Goal: Find specific page/section: Find specific page/section

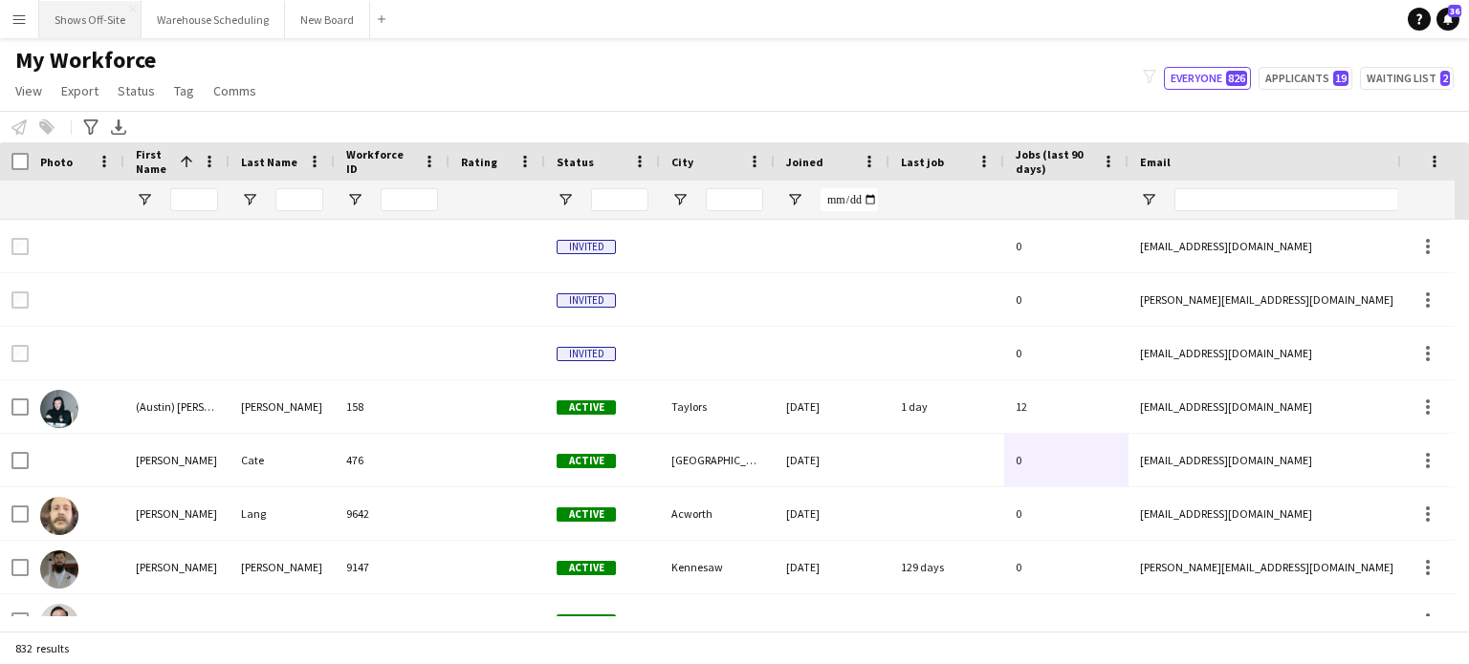
click at [95, 19] on button "Shows Off-Site Close" at bounding box center [90, 19] width 102 height 37
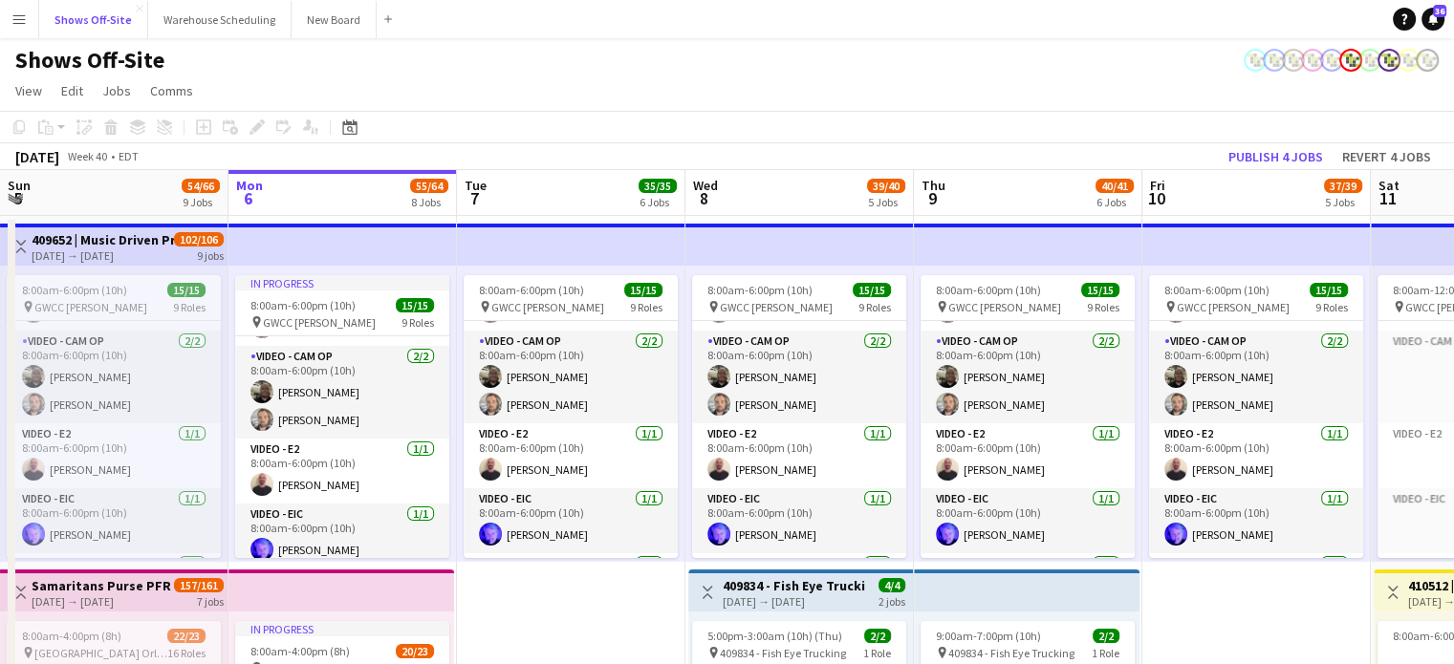
scroll to position [191, 0]
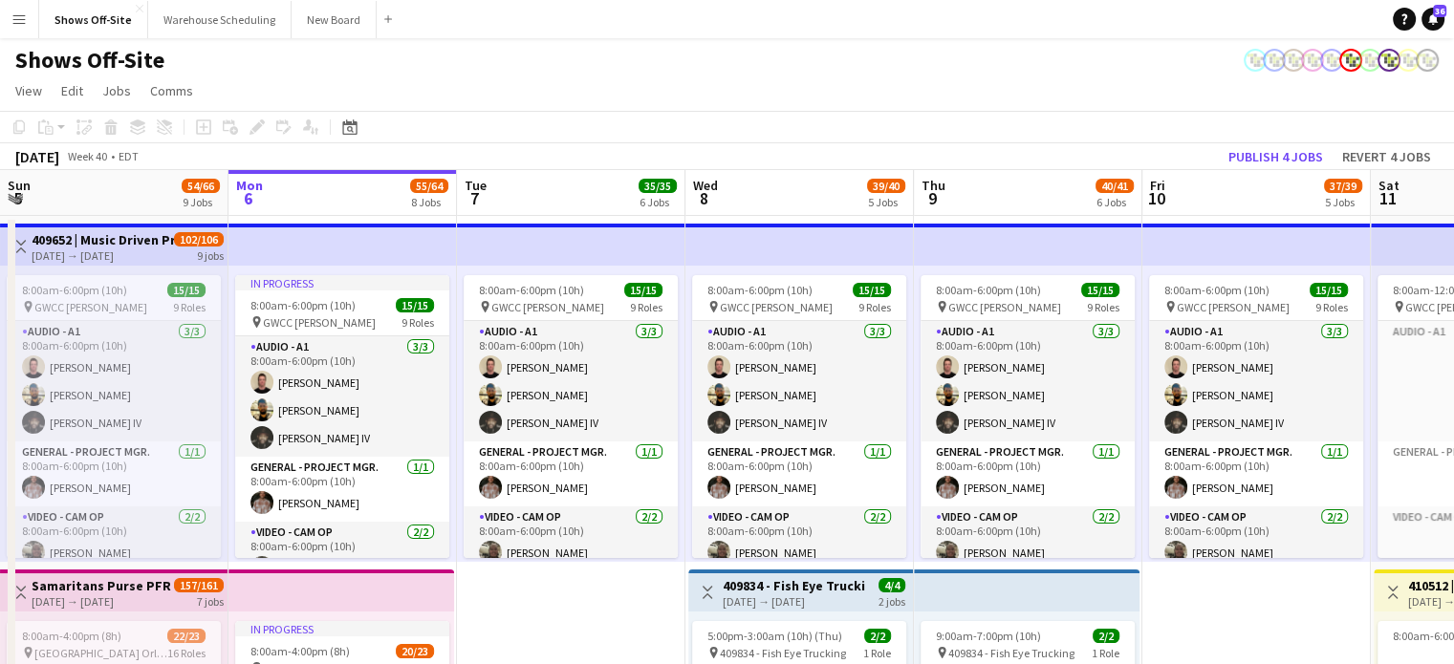
click at [19, 22] on app-icon "Menu" at bounding box center [18, 18] width 15 height 15
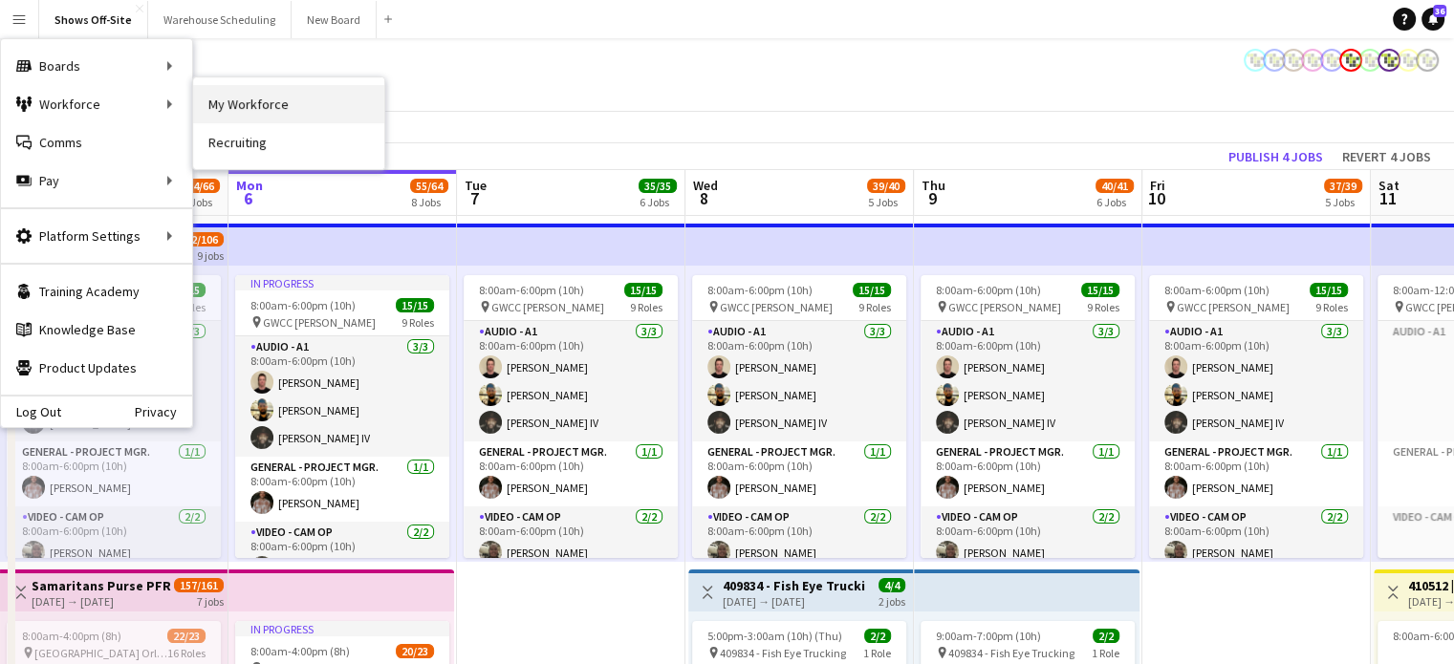
click at [258, 104] on link "My Workforce" at bounding box center [288, 104] width 191 height 38
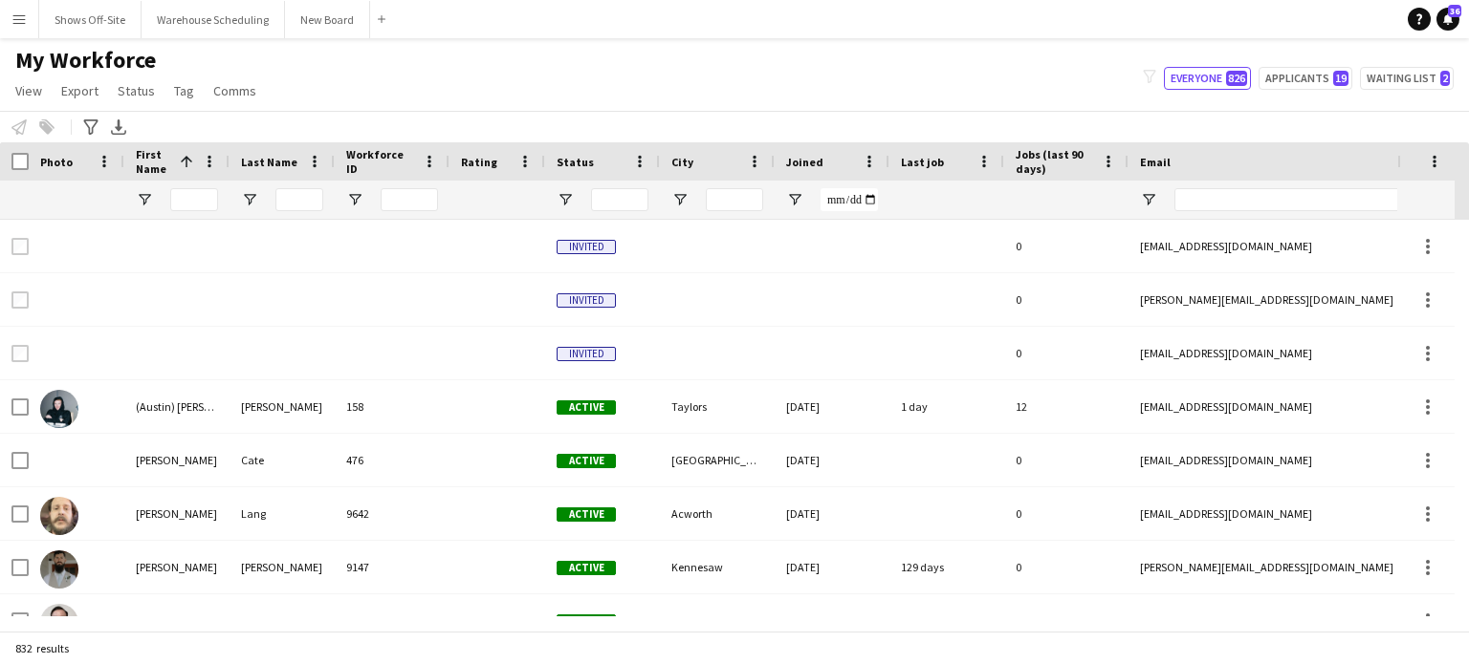
click at [324, 198] on div at bounding box center [281, 200] width 105 height 38
click at [310, 198] on input "Last Name Filter Input" at bounding box center [299, 199] width 48 height 23
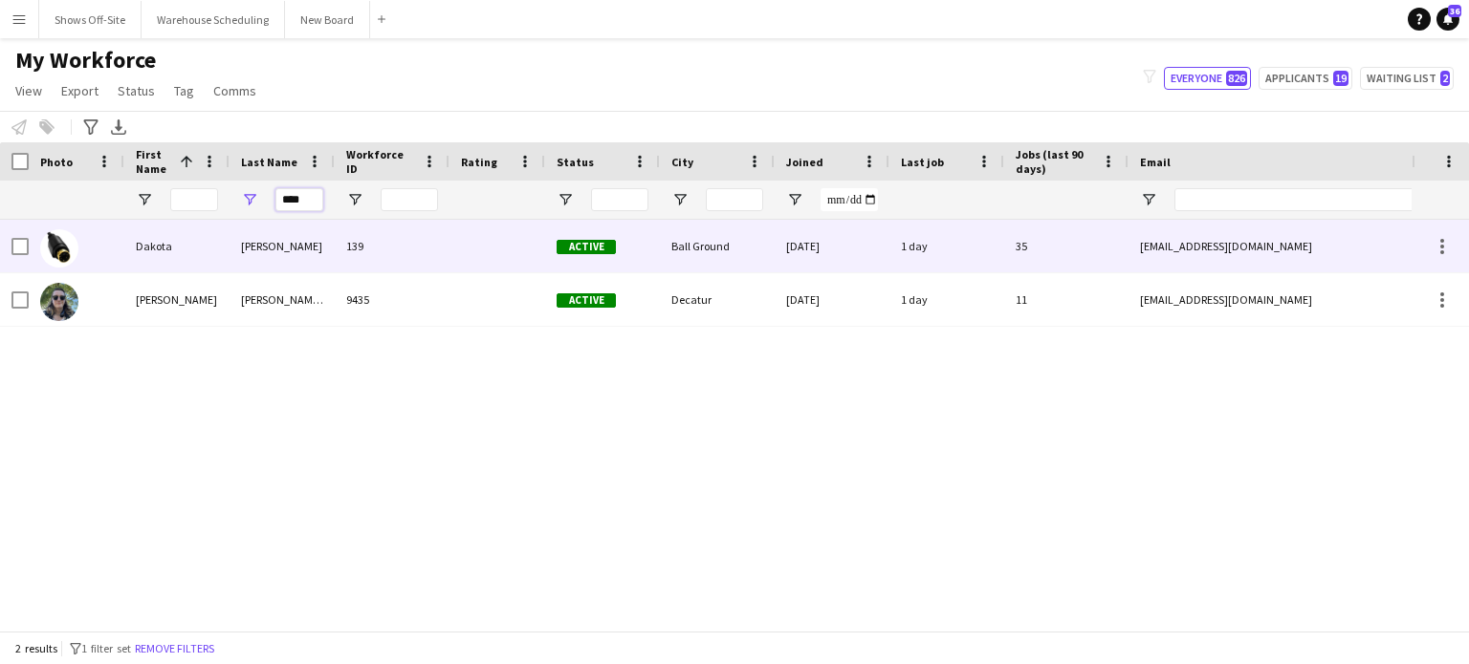
type input "****"
click at [241, 248] on div "[PERSON_NAME]" at bounding box center [281, 246] width 105 height 53
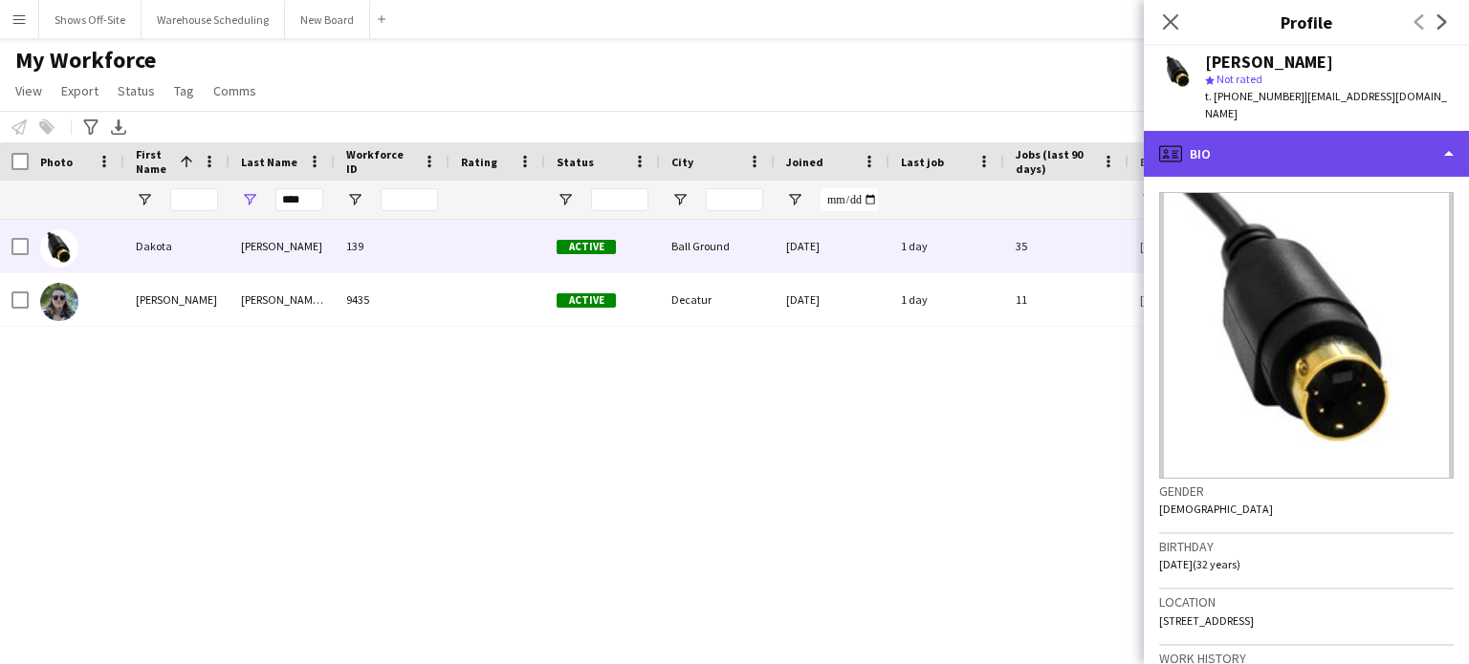
click at [1272, 146] on div "profile Bio" at bounding box center [1305, 154] width 325 height 46
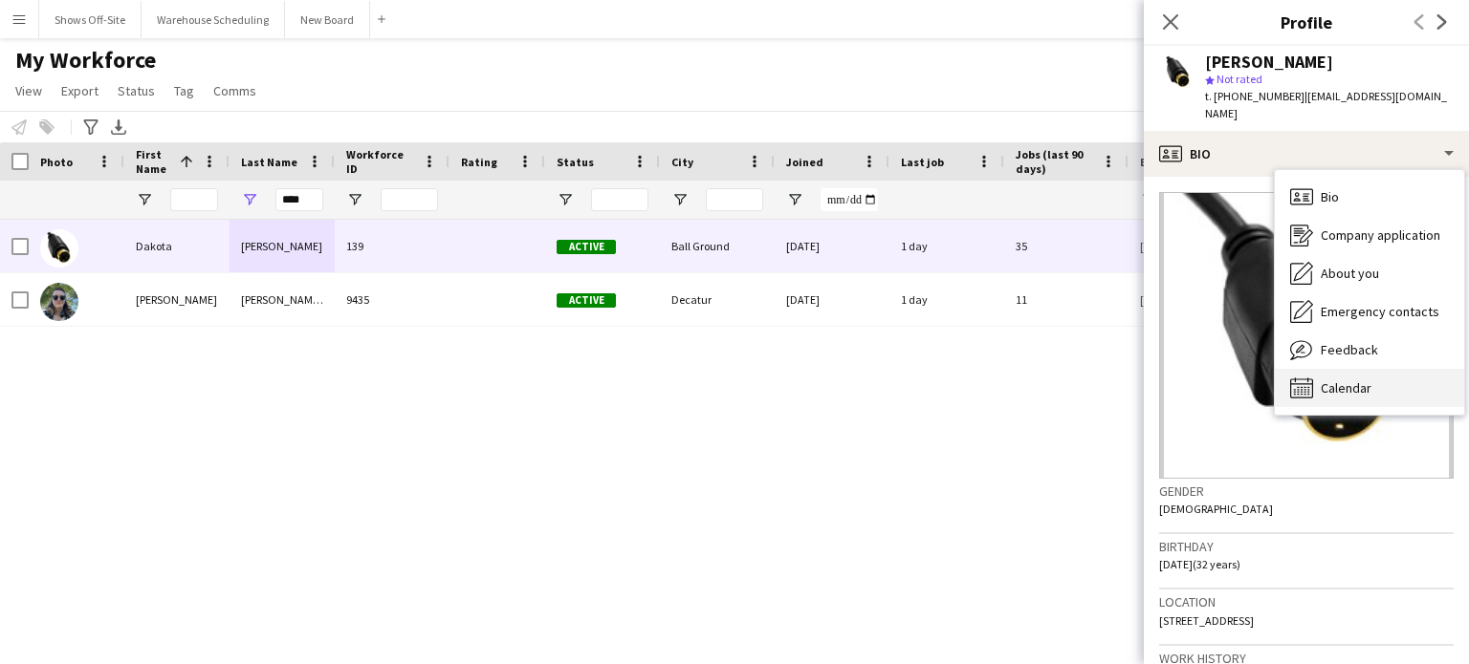
click at [1358, 380] on span "Calendar" at bounding box center [1345, 388] width 51 height 17
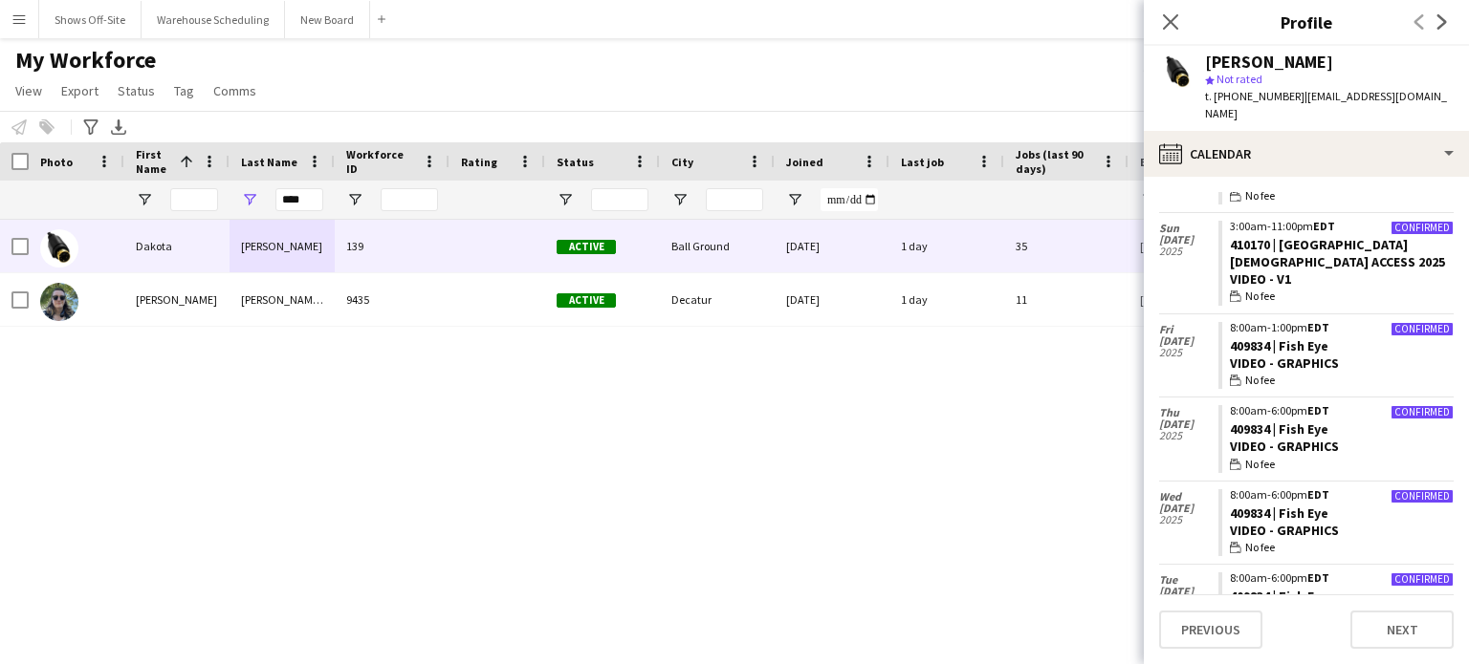
scroll to position [2799, 0]
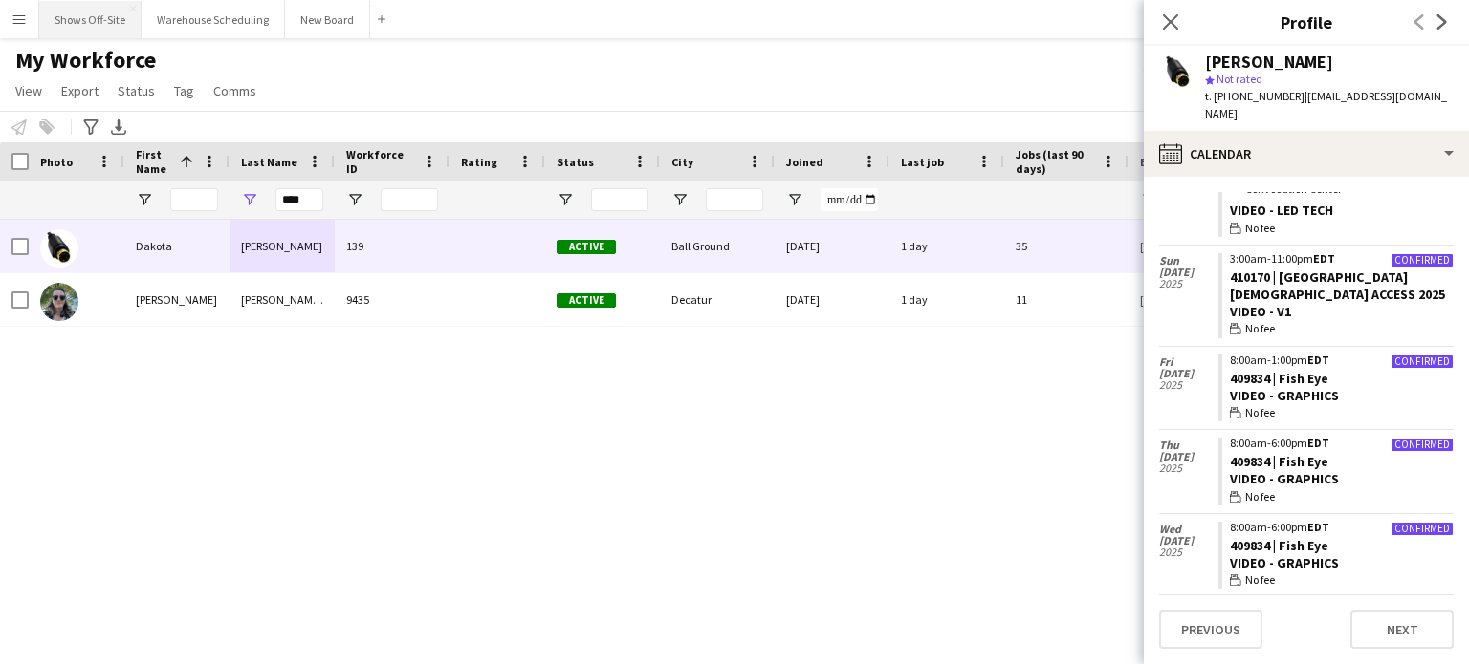
click at [97, 20] on button "Shows Off-Site Close" at bounding box center [90, 19] width 102 height 37
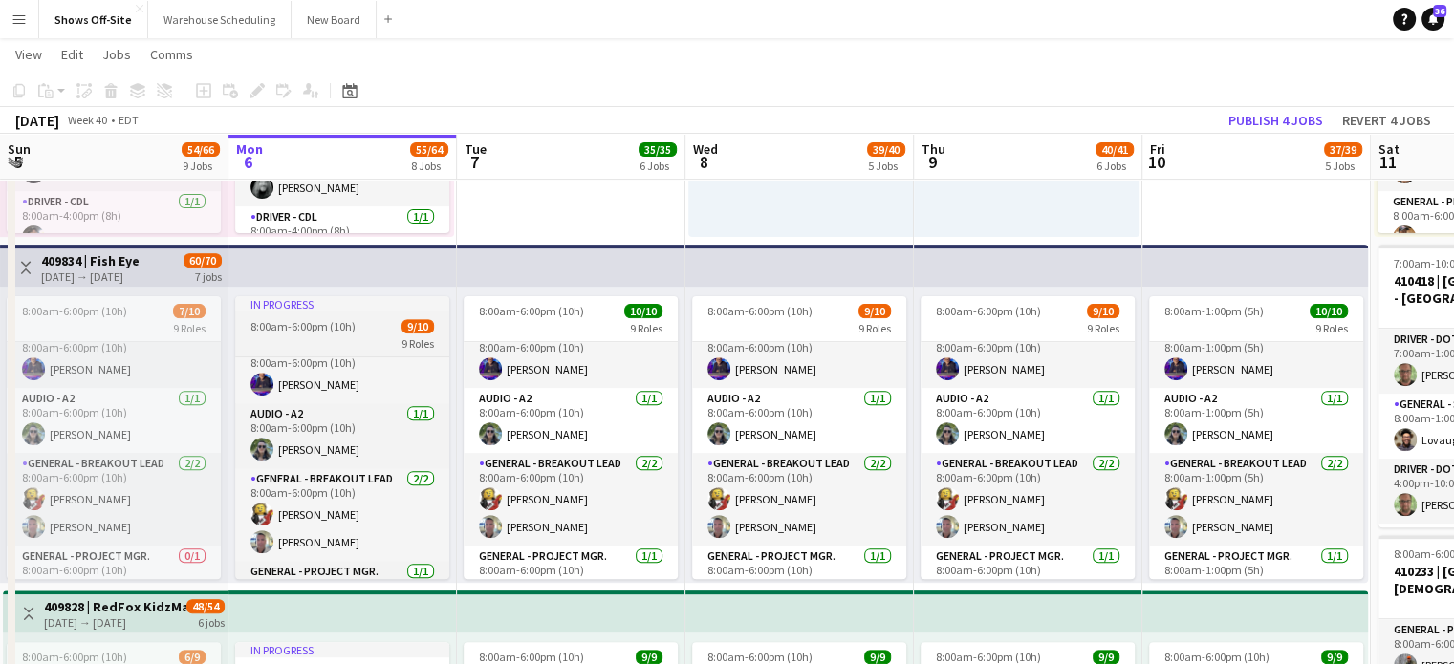
scroll to position [30, 0]
